Goal: Navigation & Orientation: Understand site structure

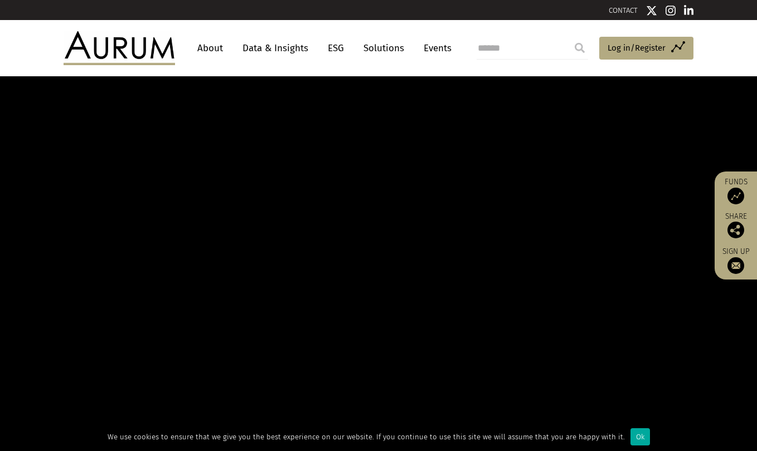
click at [289, 52] on link "Data & Insights" at bounding box center [275, 48] width 77 height 21
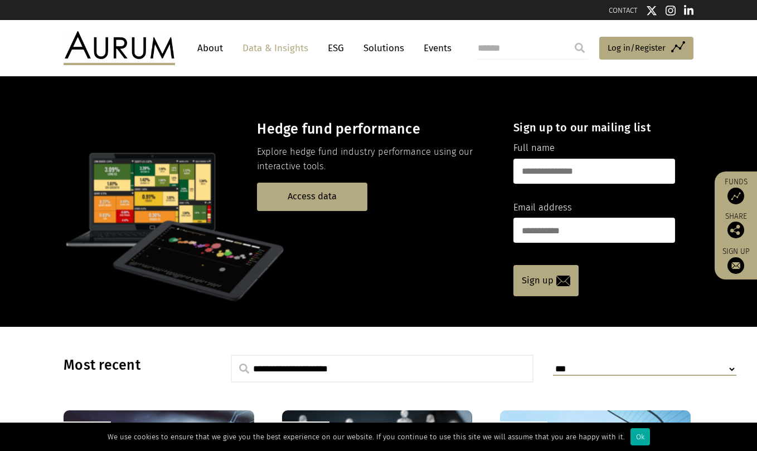
click at [214, 50] on link "About" at bounding box center [210, 48] width 37 height 21
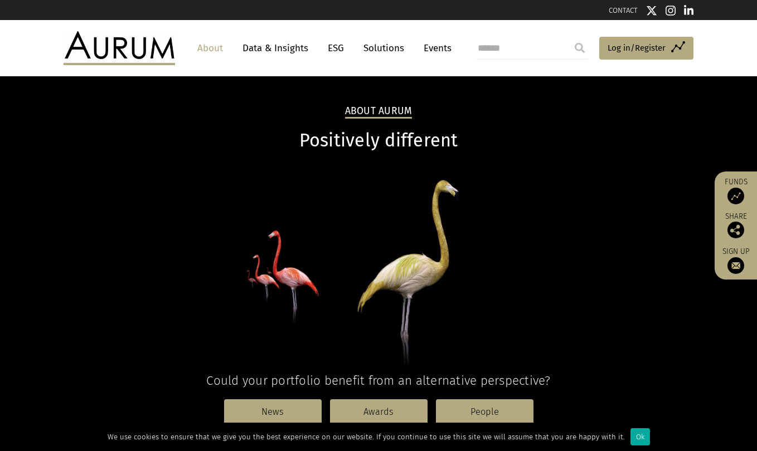
click at [286, 51] on link "Data & Insights" at bounding box center [275, 48] width 77 height 21
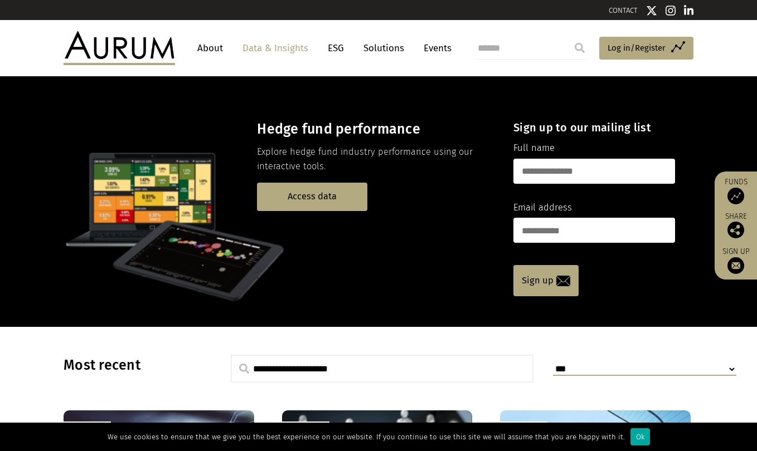
click at [387, 51] on link "Solutions" at bounding box center [384, 48] width 52 height 21
